Goal: Transaction & Acquisition: Purchase product/service

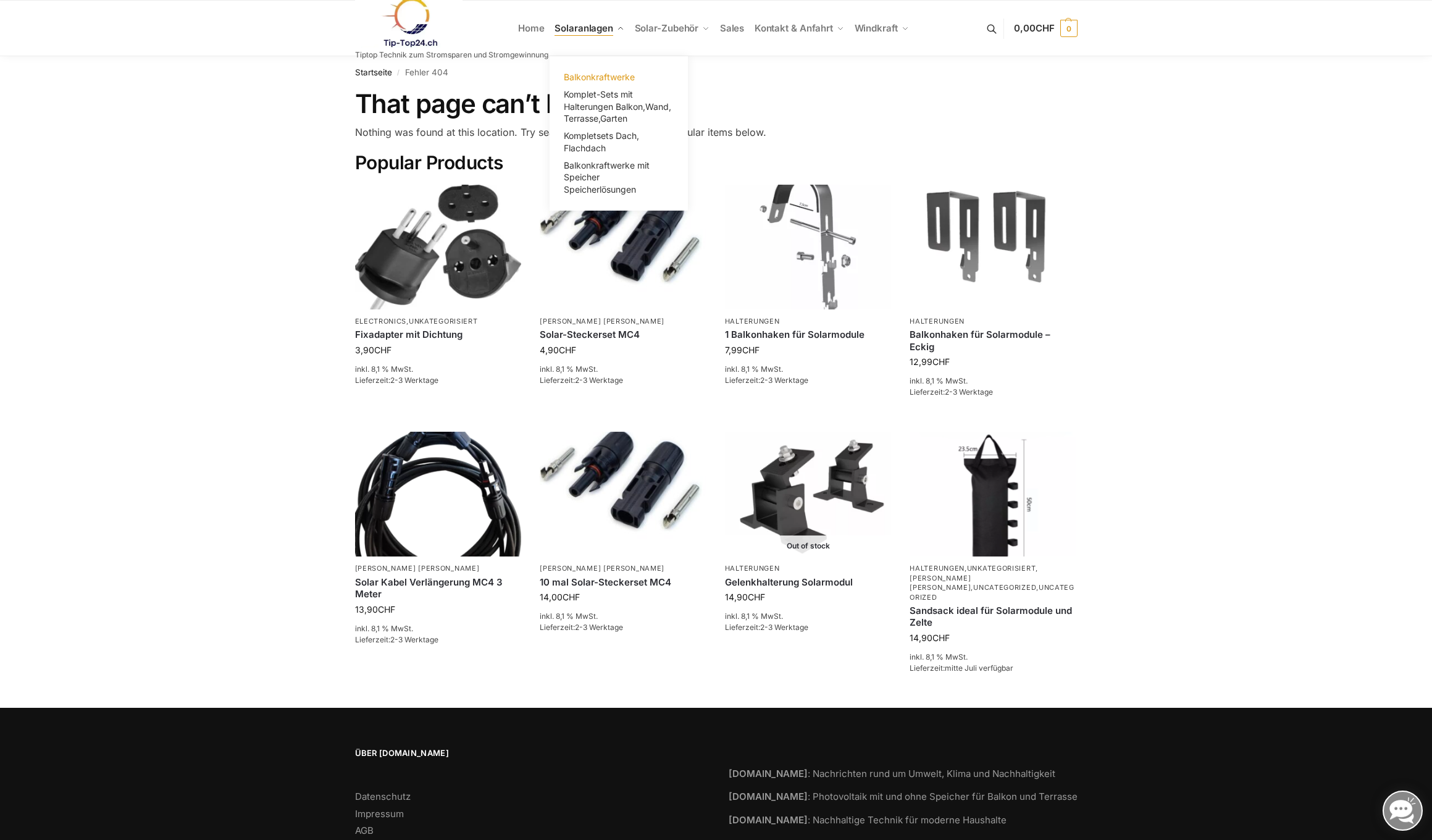
click at [587, 75] on span "Balkonkraftwerke" at bounding box center [599, 77] width 71 height 10
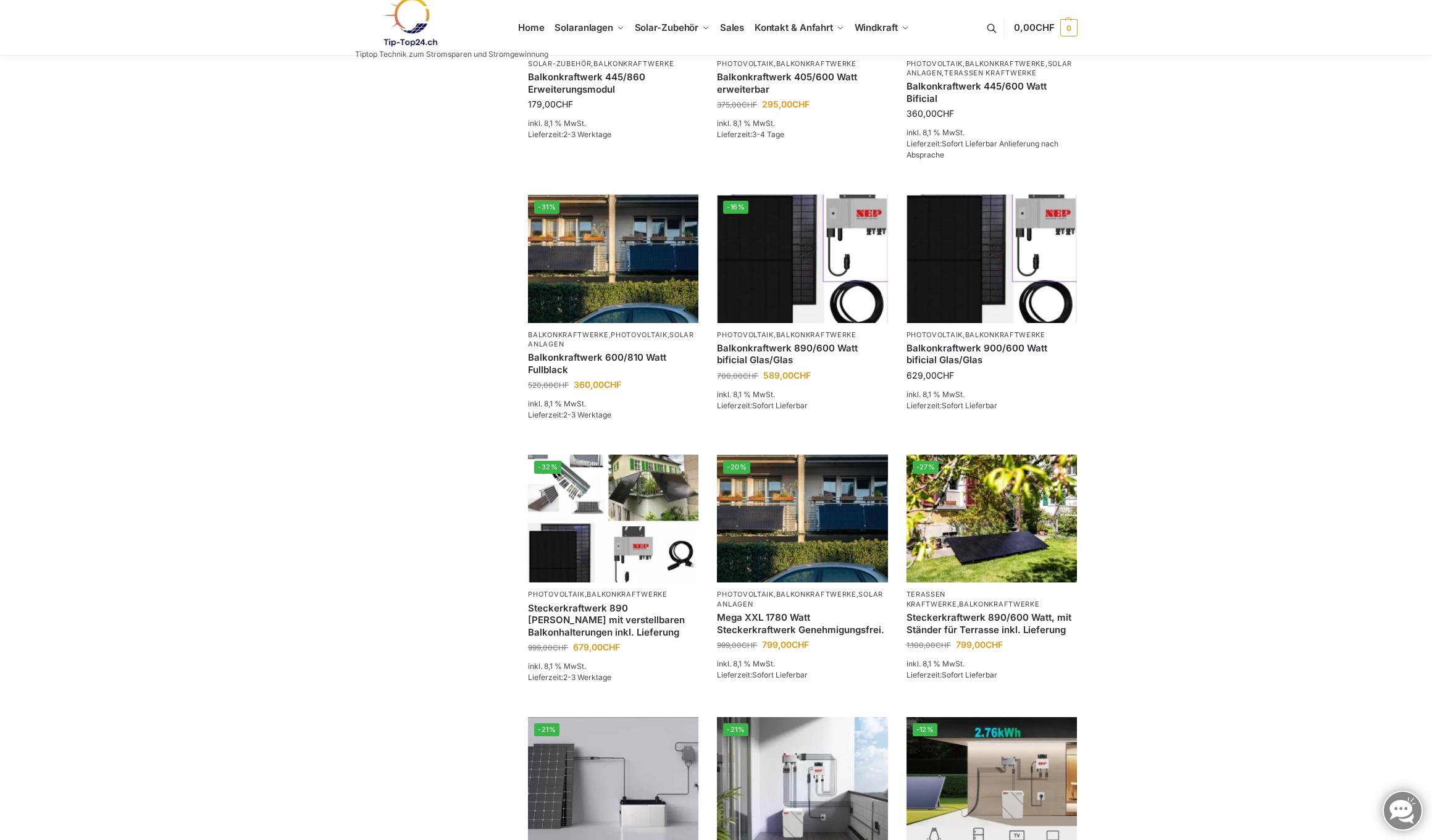
scroll to position [392, 0]
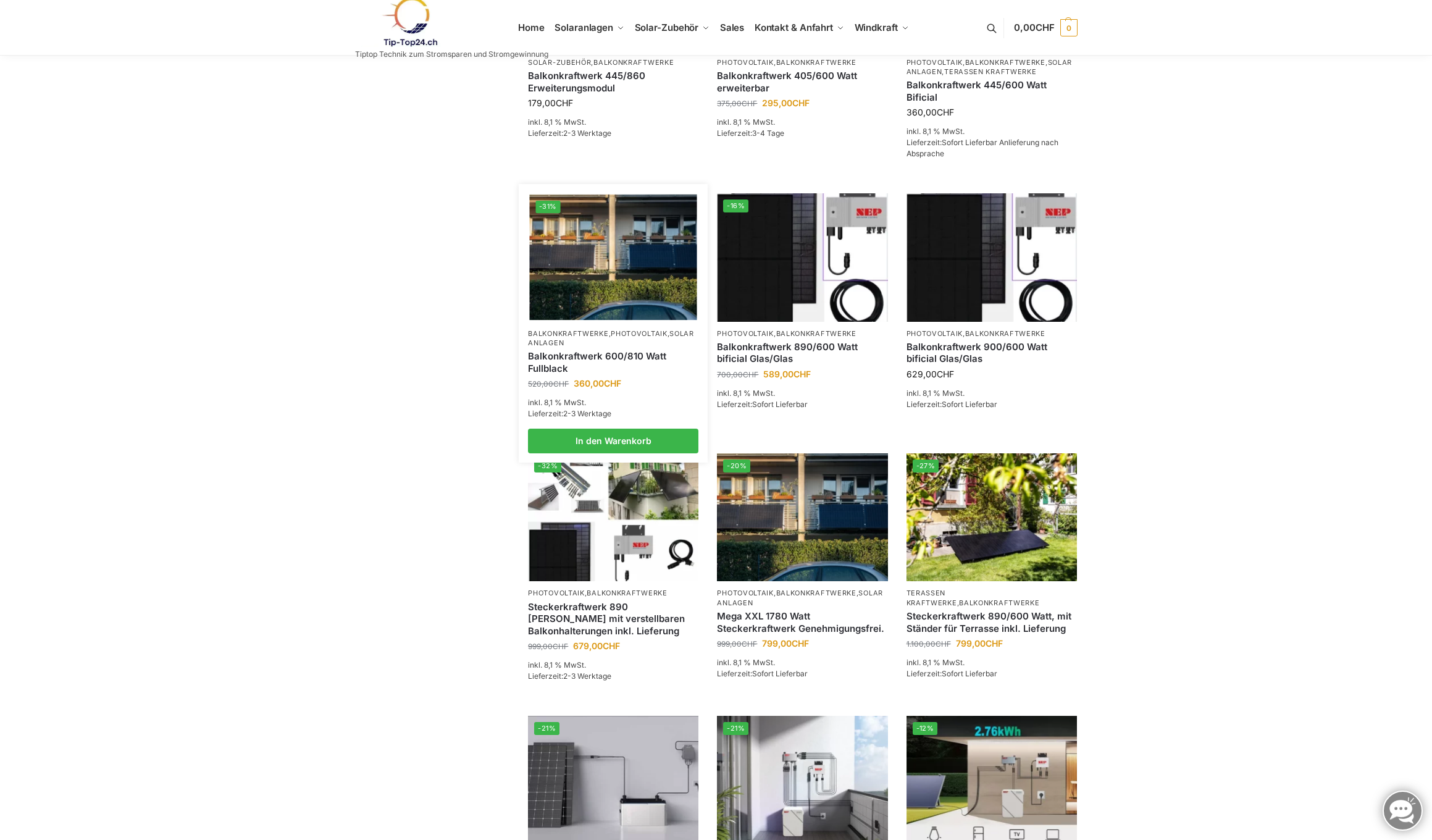
click at [628, 290] on img at bounding box center [613, 258] width 167 height 126
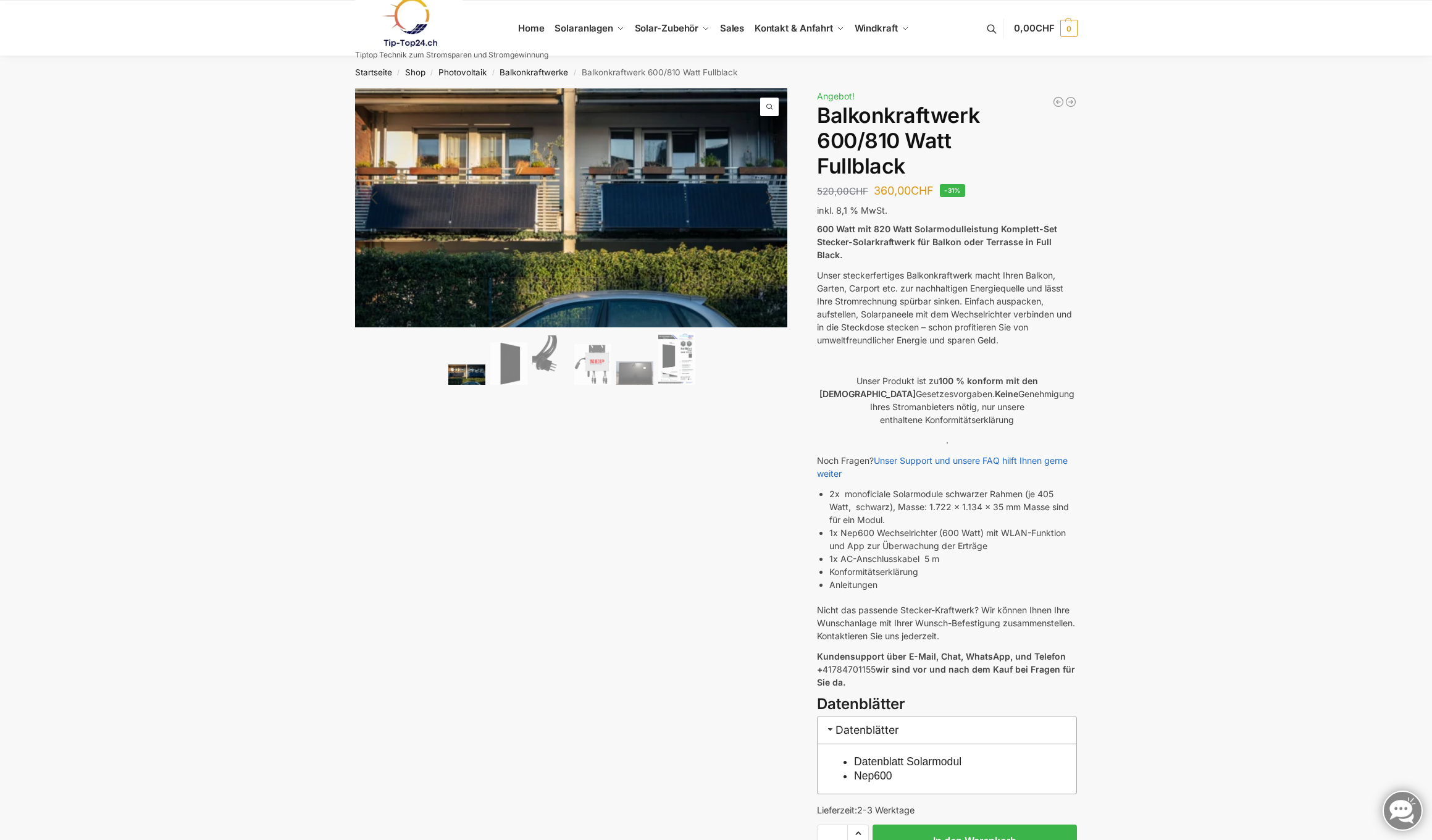
click at [769, 199] on link "Next" at bounding box center [767, 204] width 42 height 12
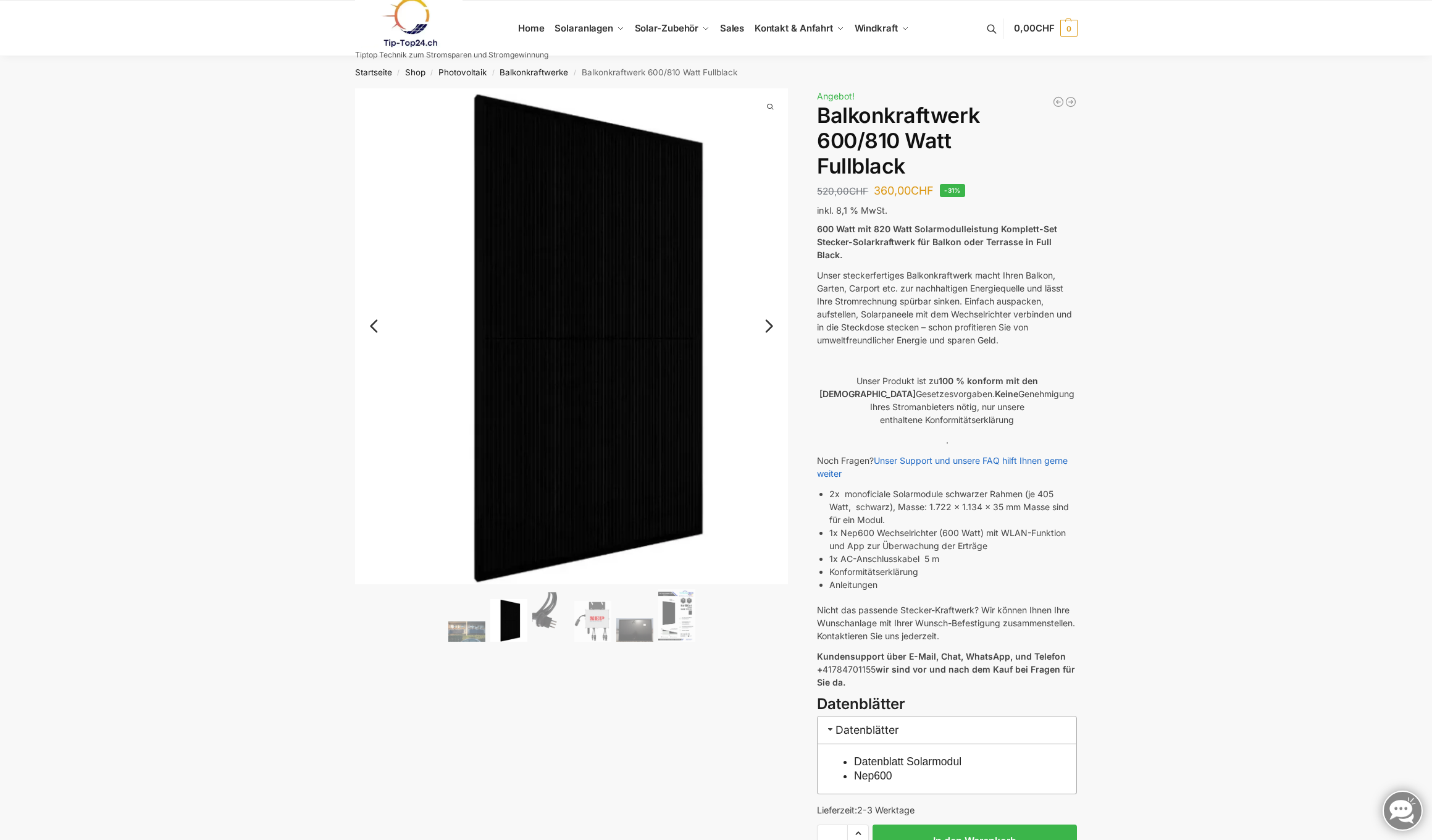
click at [773, 327] on link "Next" at bounding box center [767, 332] width 42 height 12
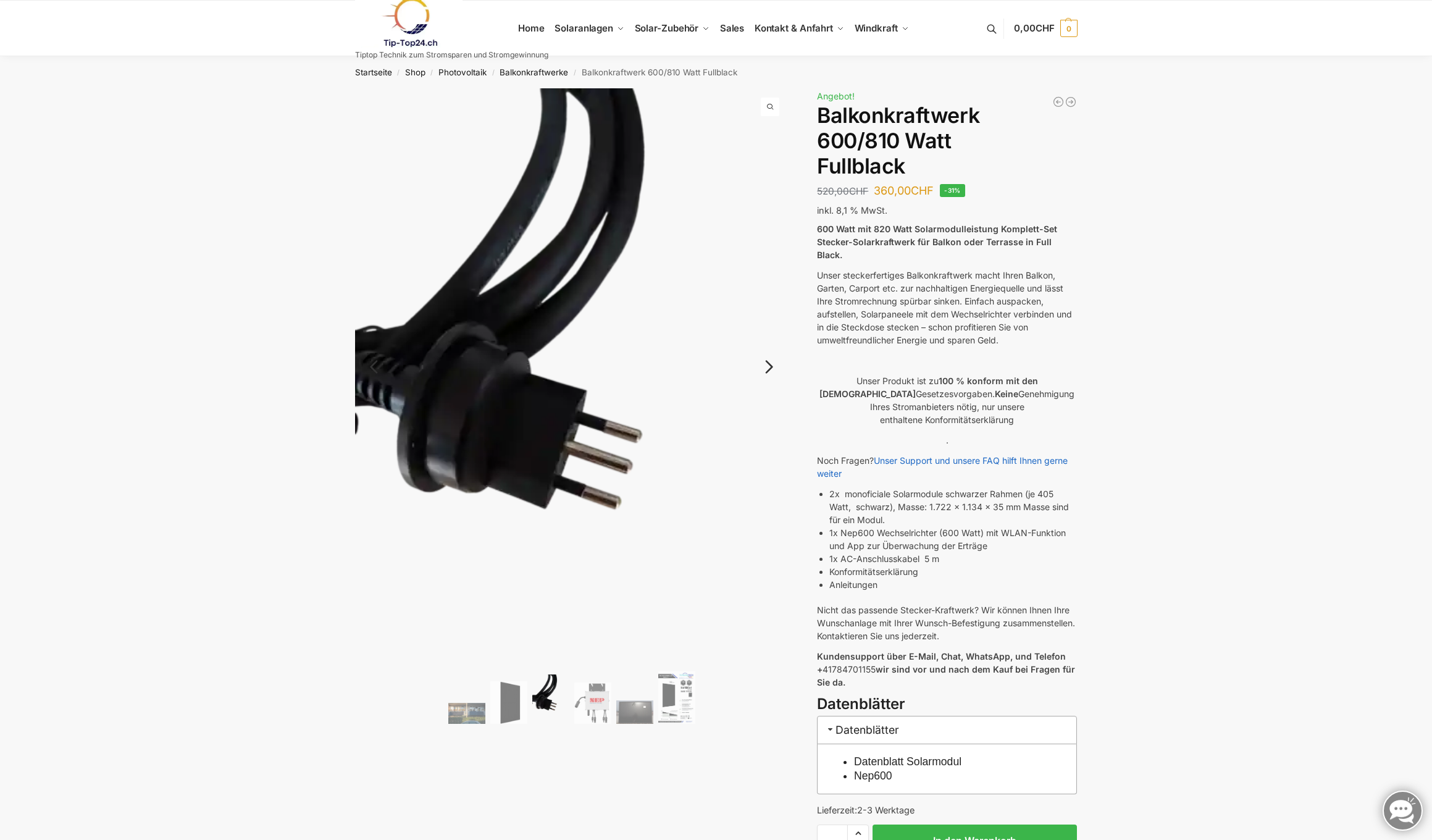
click at [769, 367] on link "Next" at bounding box center [767, 373] width 42 height 12
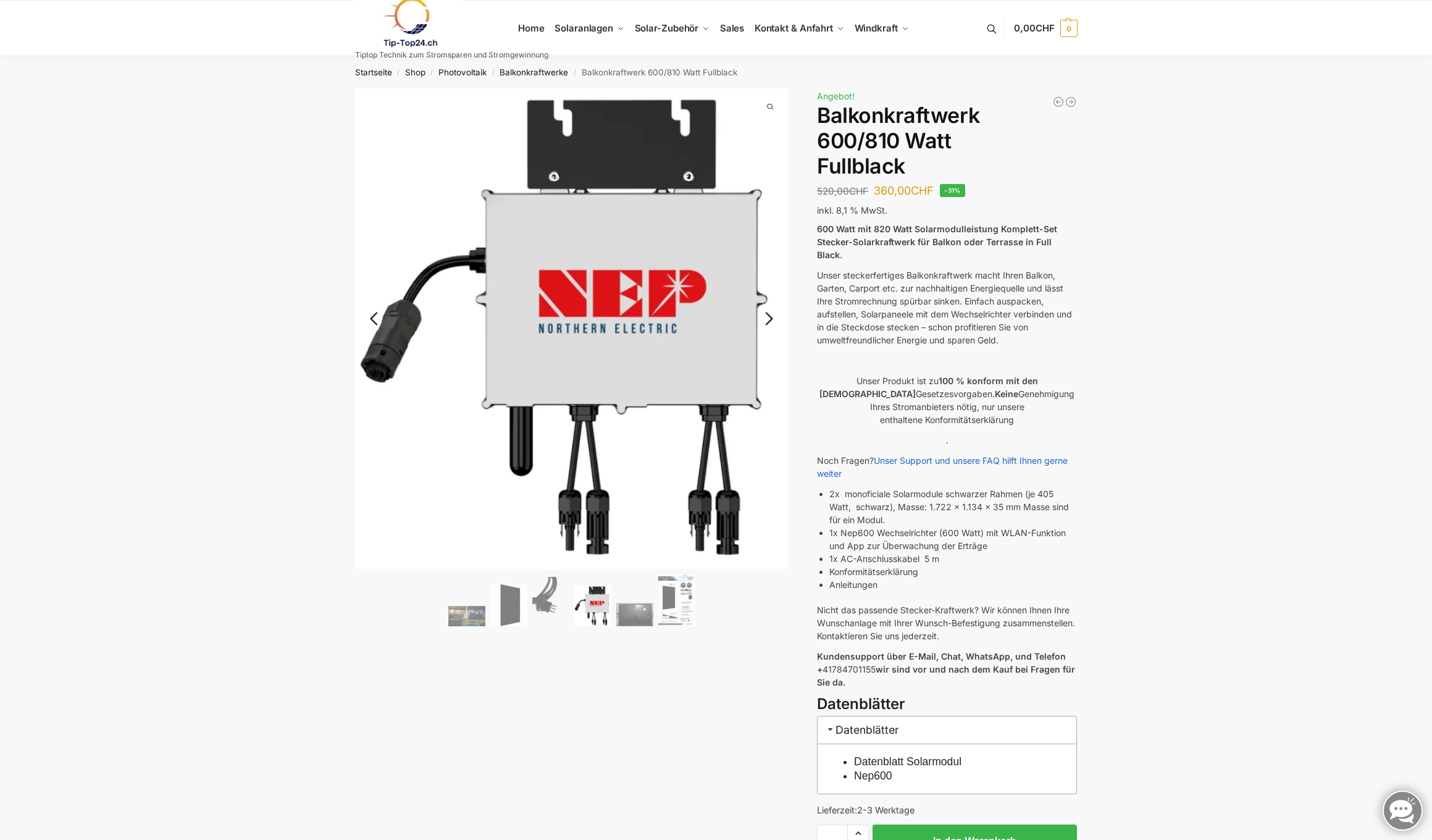
scroll to position [-1, 0]
click at [768, 319] on link "Next" at bounding box center [767, 325] width 42 height 12
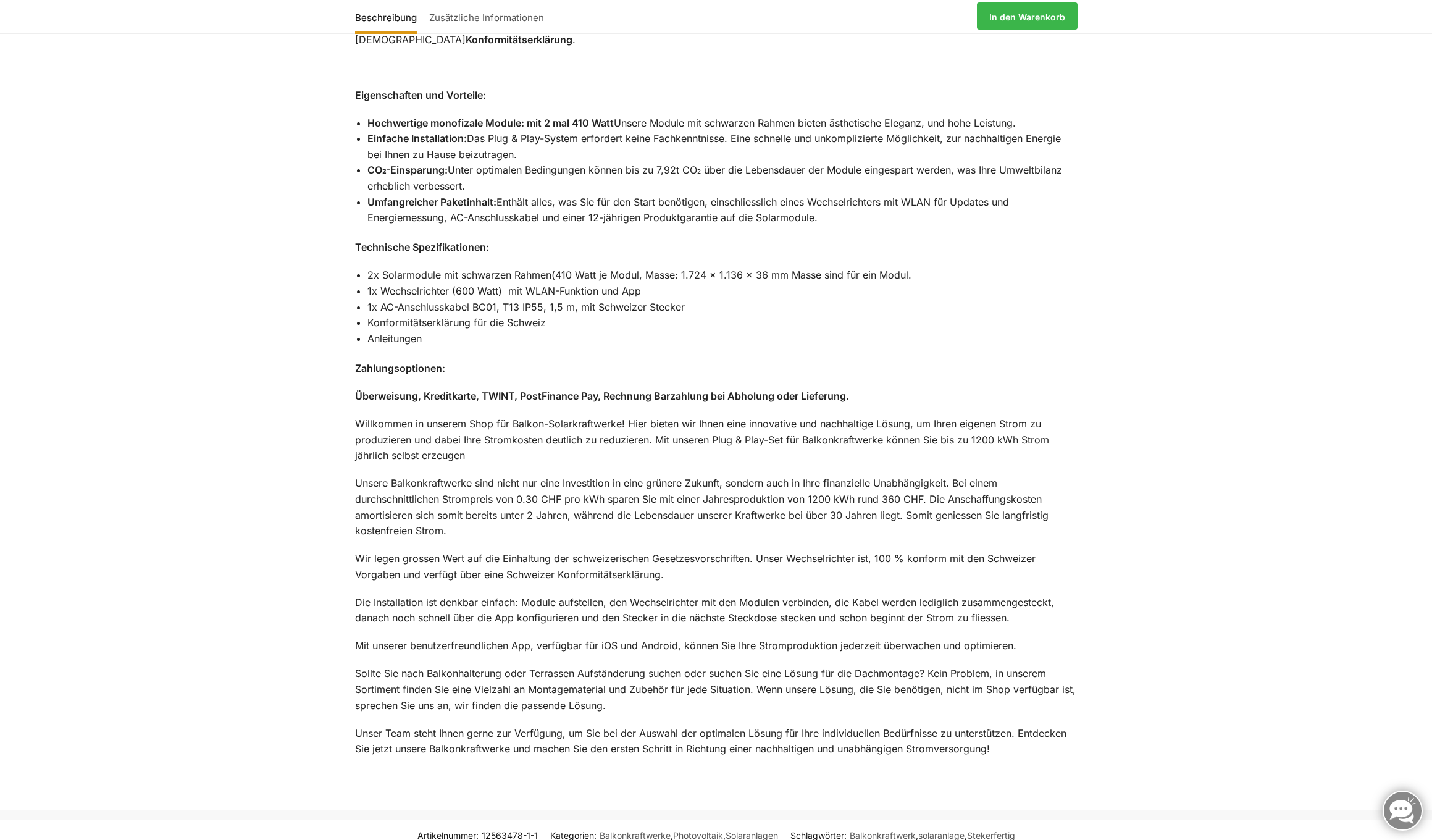
scroll to position [1135, 0]
